Goal: Check status: Check status

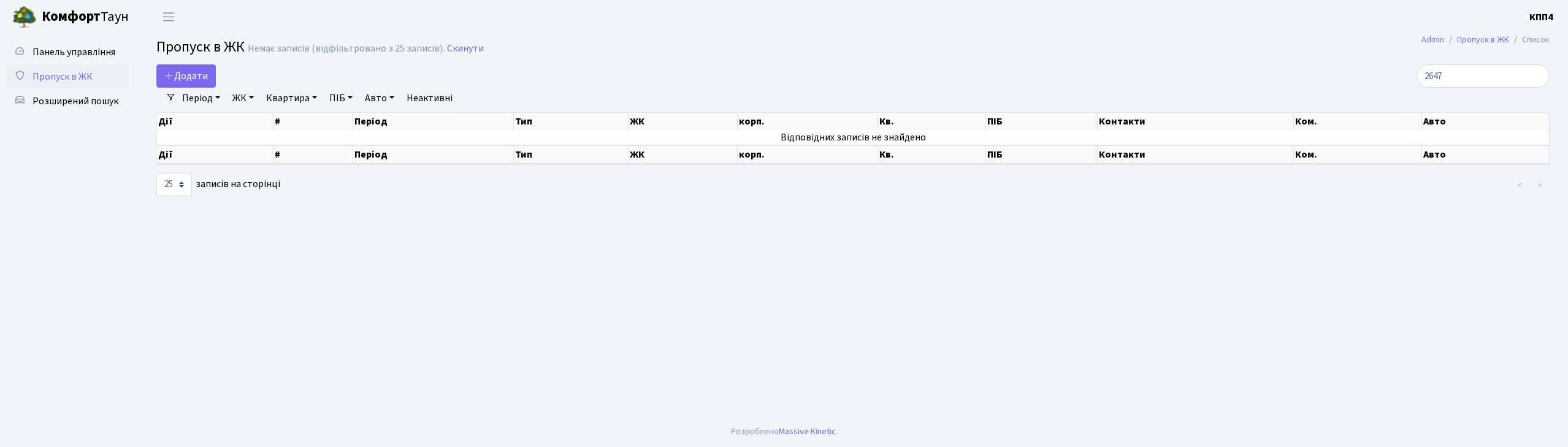
select select "25"
type input "2647"
click at [49, 71] on span "Пропуск в ЖК" at bounding box center [62, 76] width 60 height 14
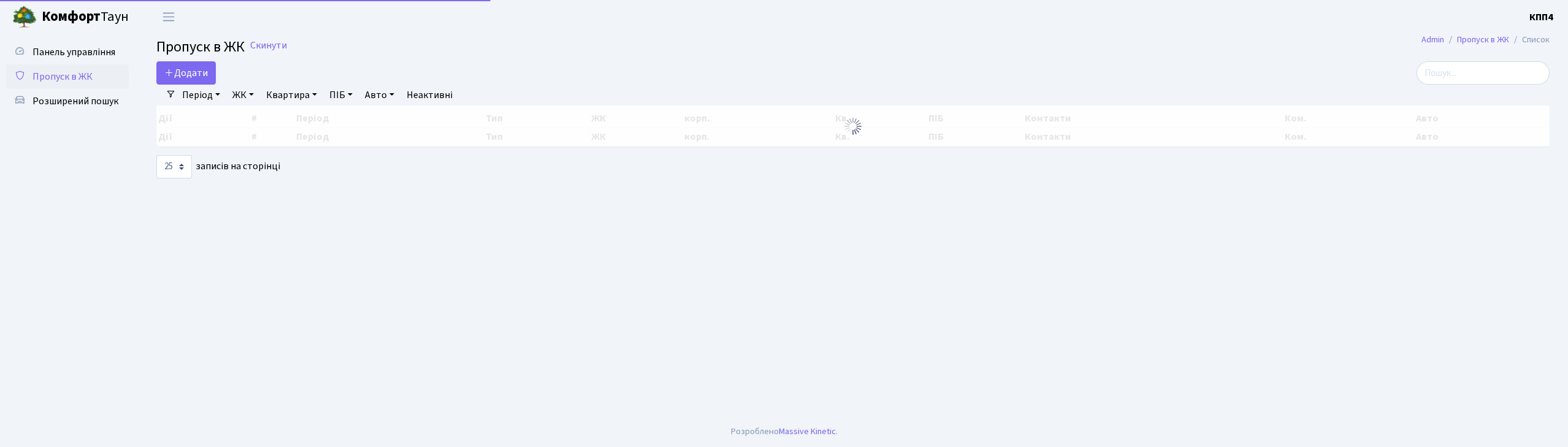
select select "25"
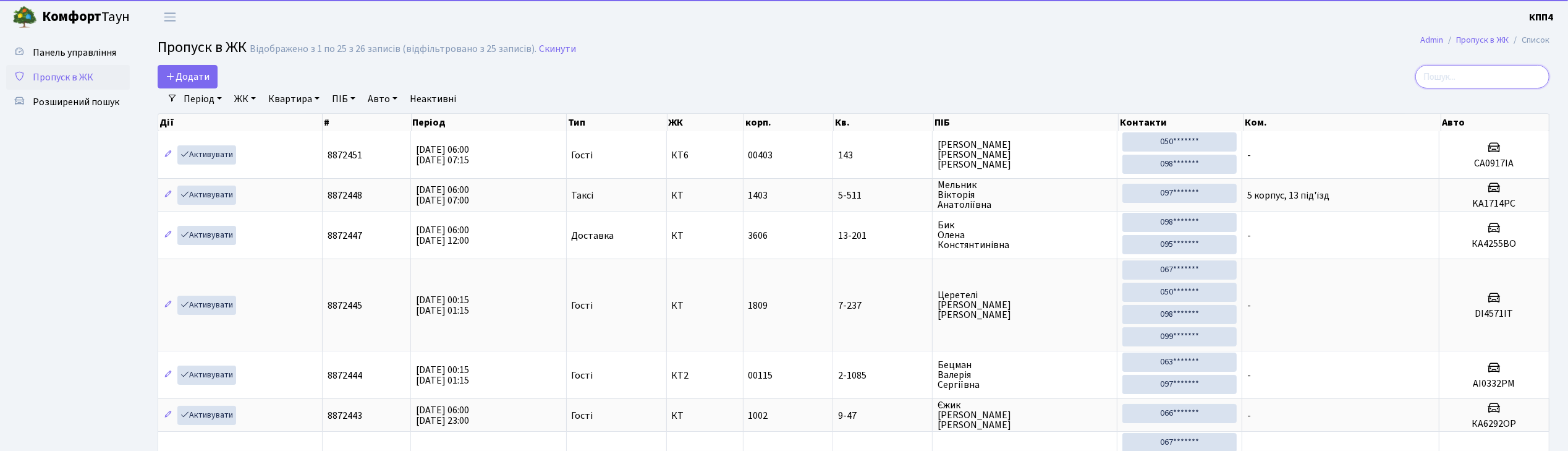
click at [1499, 76] on input "search" at bounding box center [1482, 76] width 134 height 23
